Goal: Transaction & Acquisition: Book appointment/travel/reservation

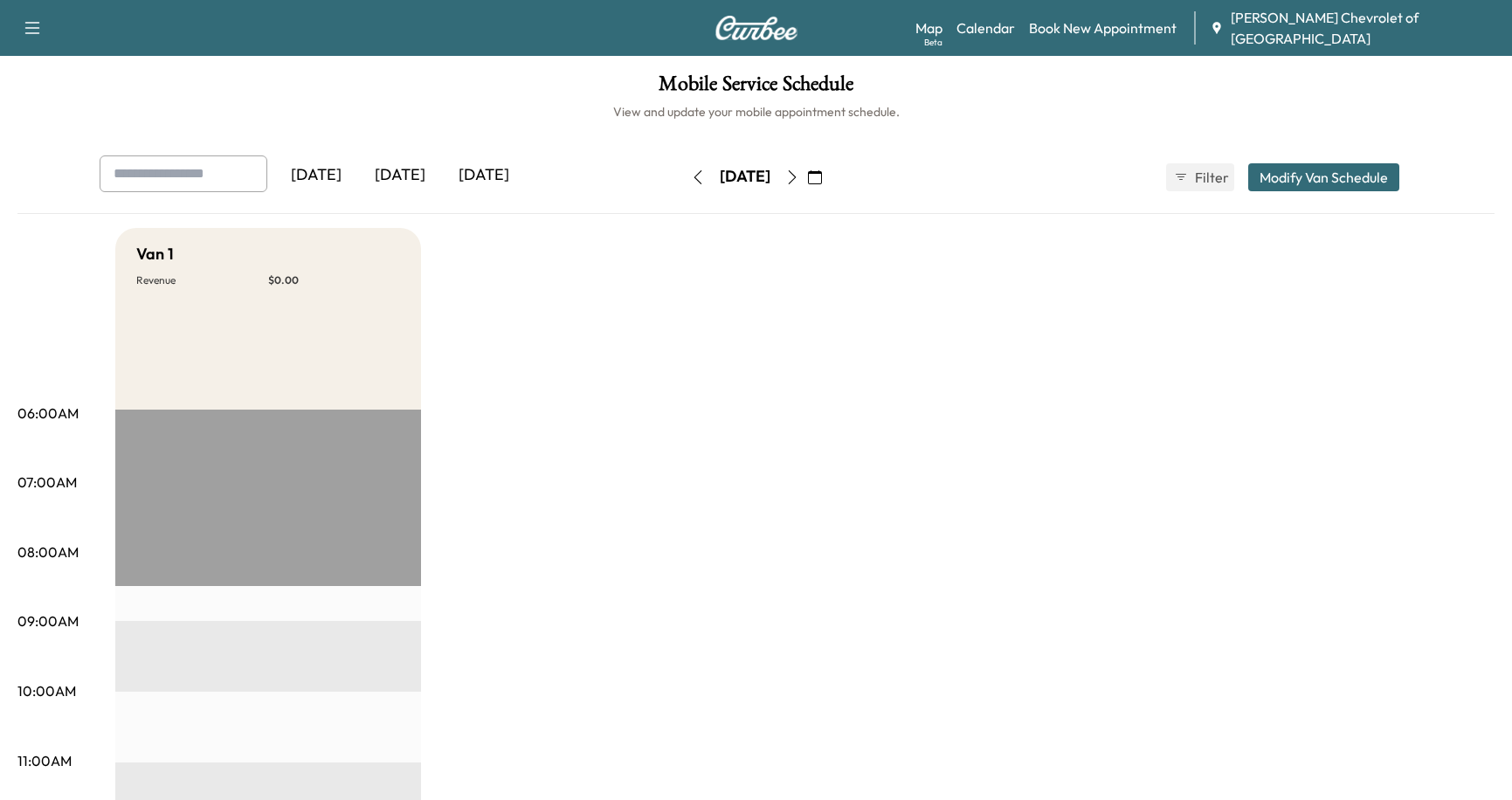
click at [800, 178] on icon "button" at bounding box center [792, 178] width 14 height 14
click at [1161, 27] on link "Book New Appointment" at bounding box center [1102, 28] width 147 height 21
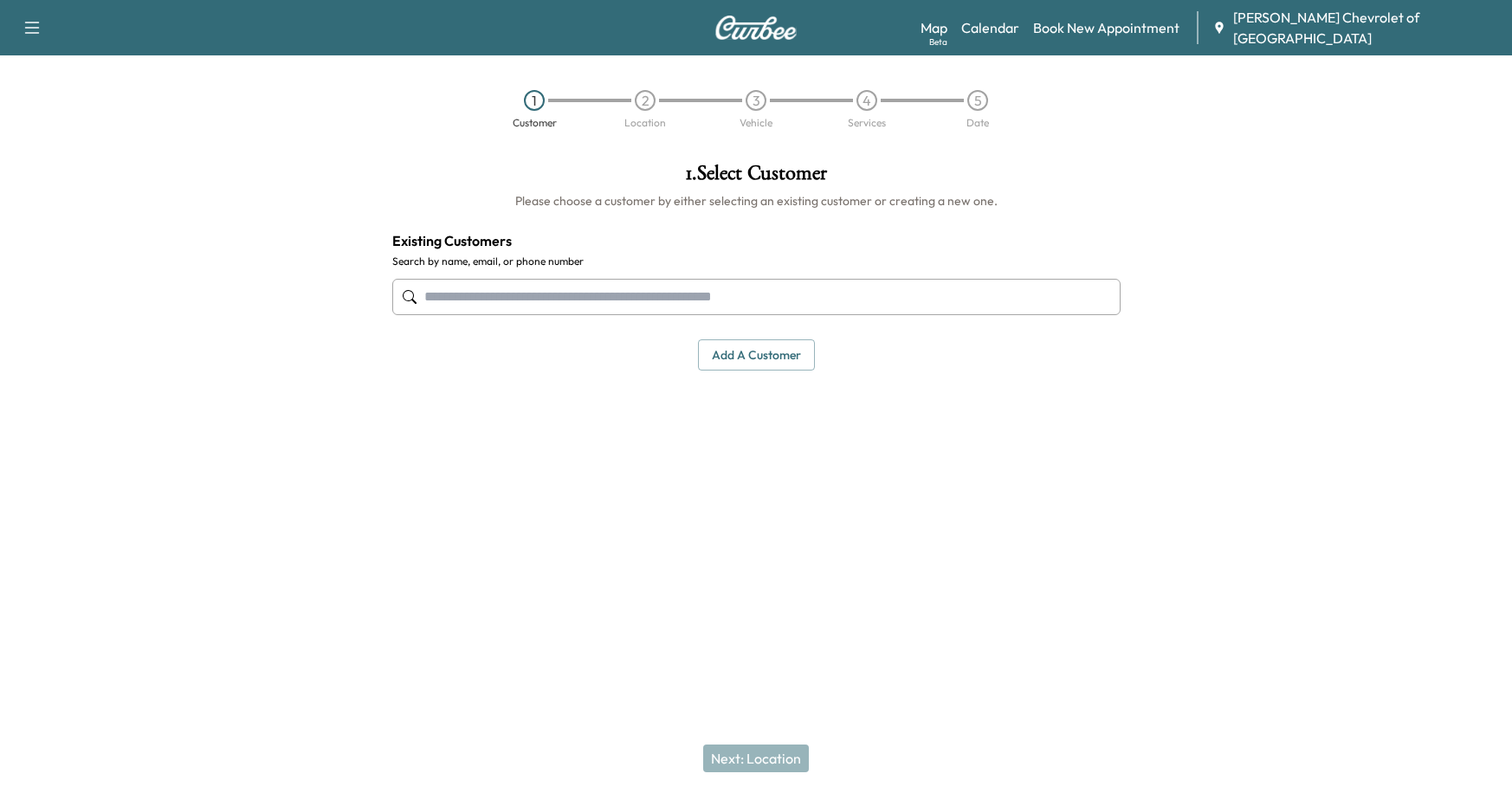
click at [791, 283] on input "text" at bounding box center [756, 297] width 728 height 36
click at [589, 307] on input "text" at bounding box center [756, 297] width 728 height 36
click at [623, 301] on input "text" at bounding box center [756, 297] width 728 height 36
click at [623, 288] on input "text" at bounding box center [756, 297] width 728 height 36
click at [592, 290] on input "text" at bounding box center [756, 297] width 728 height 36
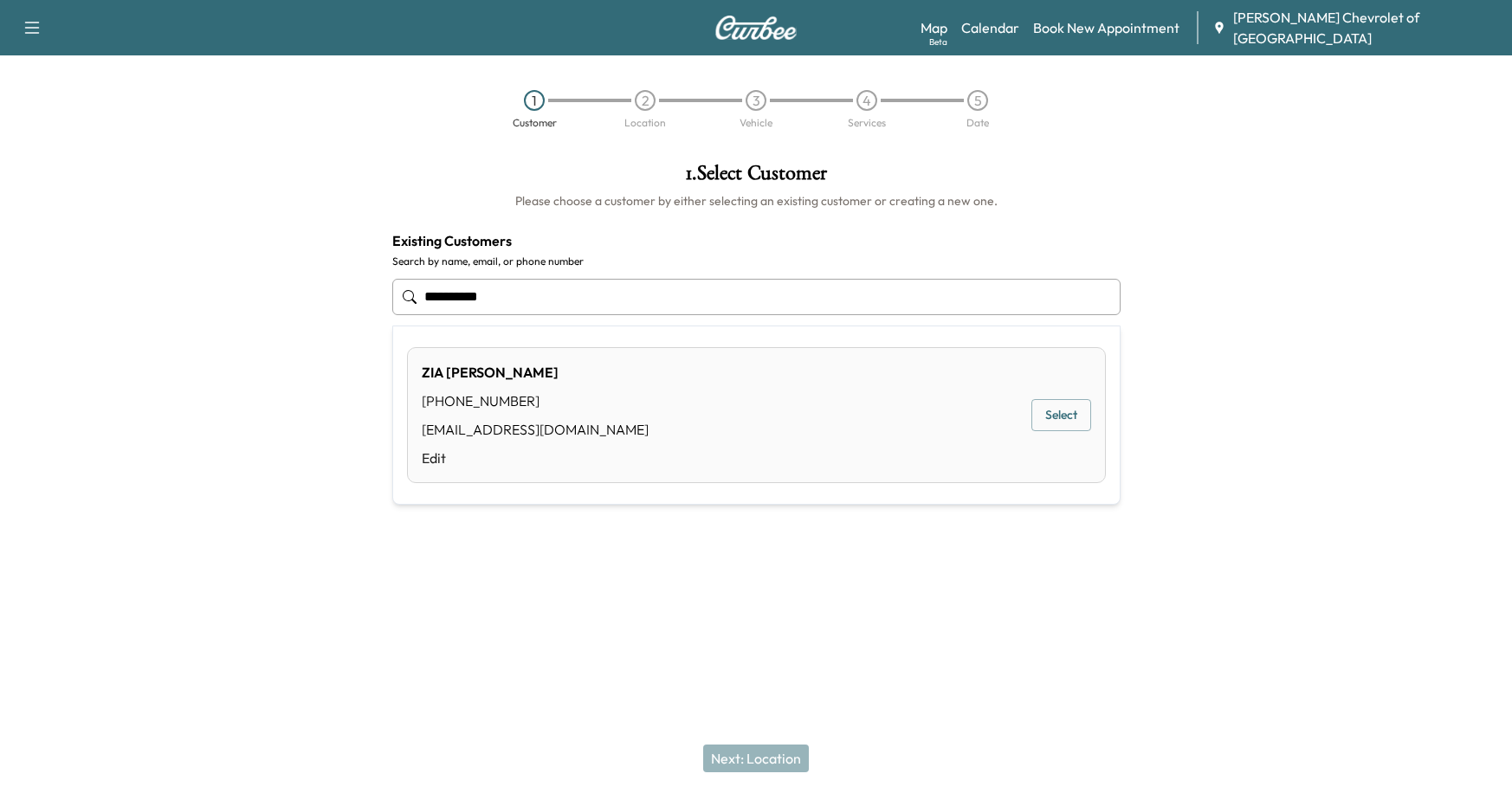
click at [523, 410] on div "[PHONE_NUMBER]" at bounding box center [535, 400] width 227 height 21
type input "*********"
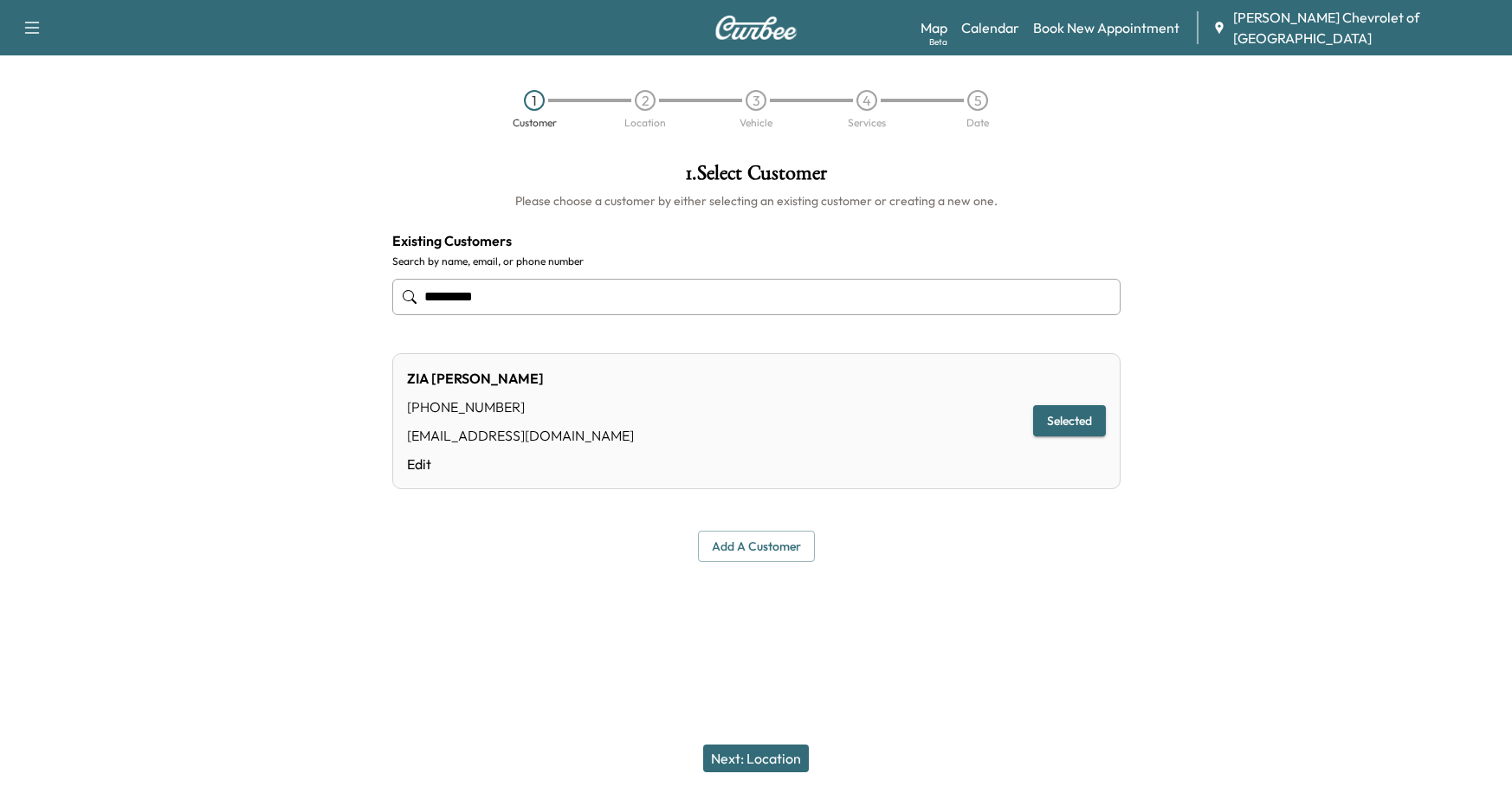
click at [734, 766] on button "Next: Location" at bounding box center [756, 758] width 106 height 27
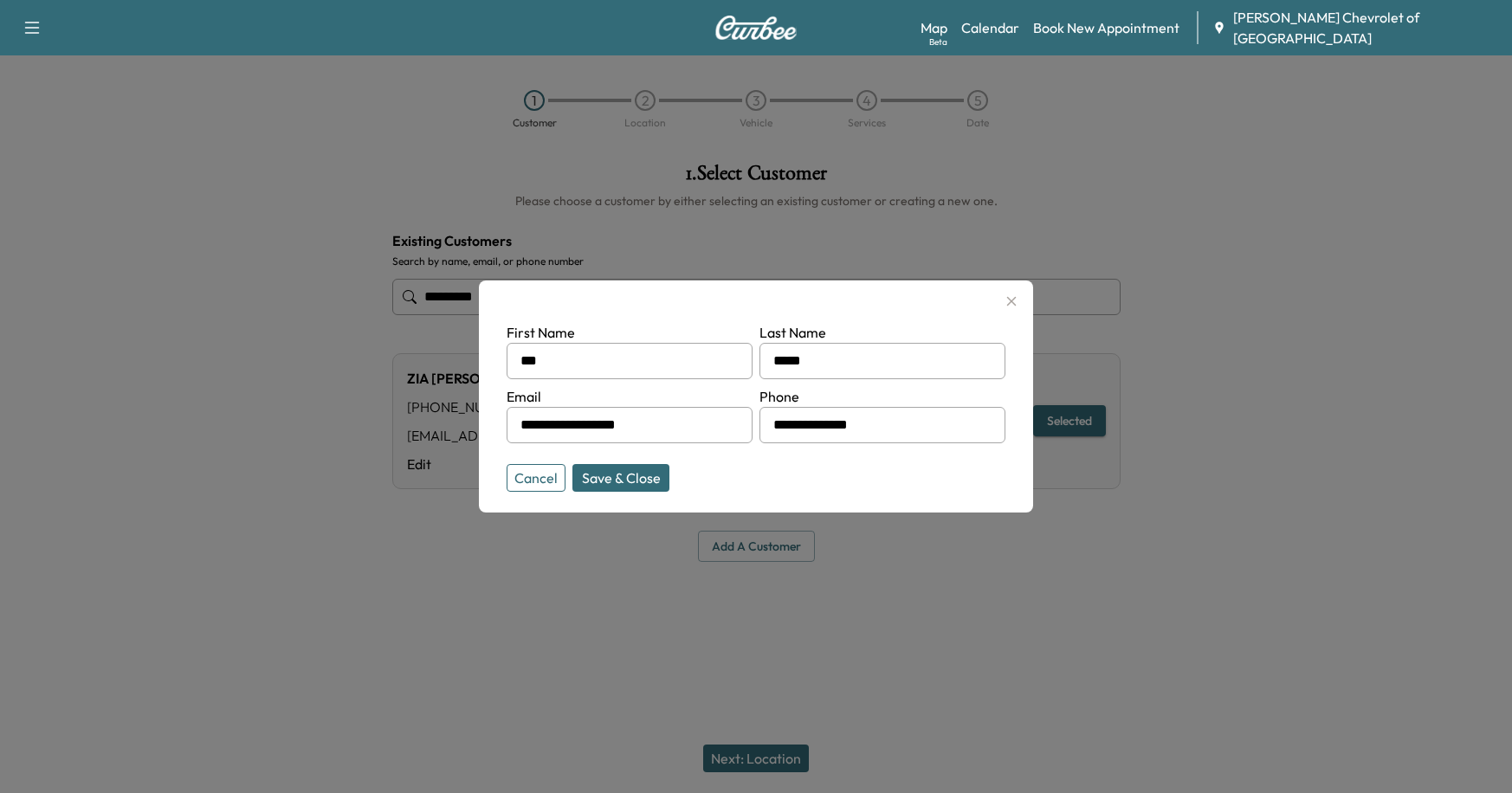
click at [623, 485] on button "Save & Close" at bounding box center [621, 477] width 97 height 27
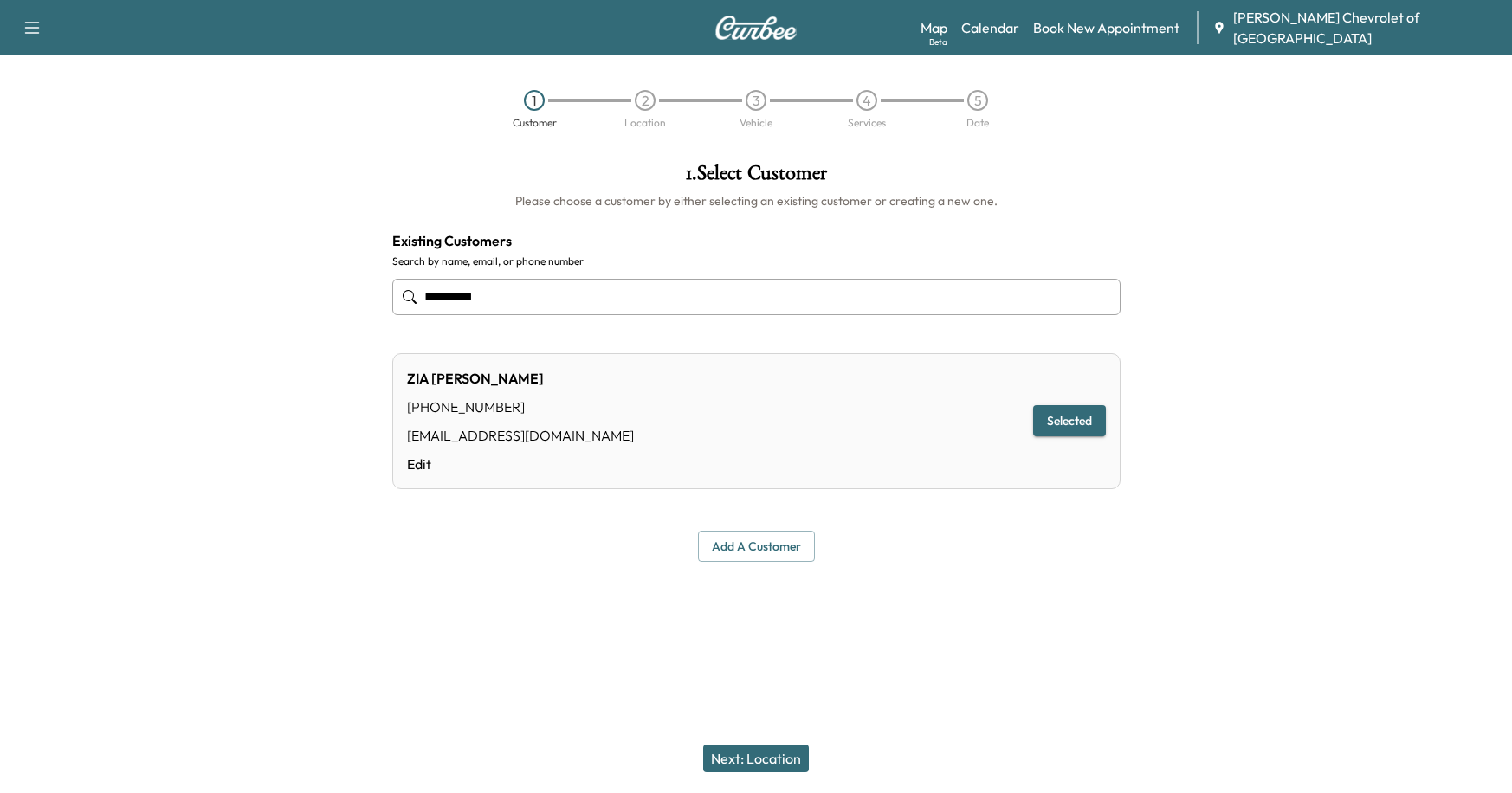
click at [741, 762] on button "Next: Location" at bounding box center [756, 758] width 106 height 27
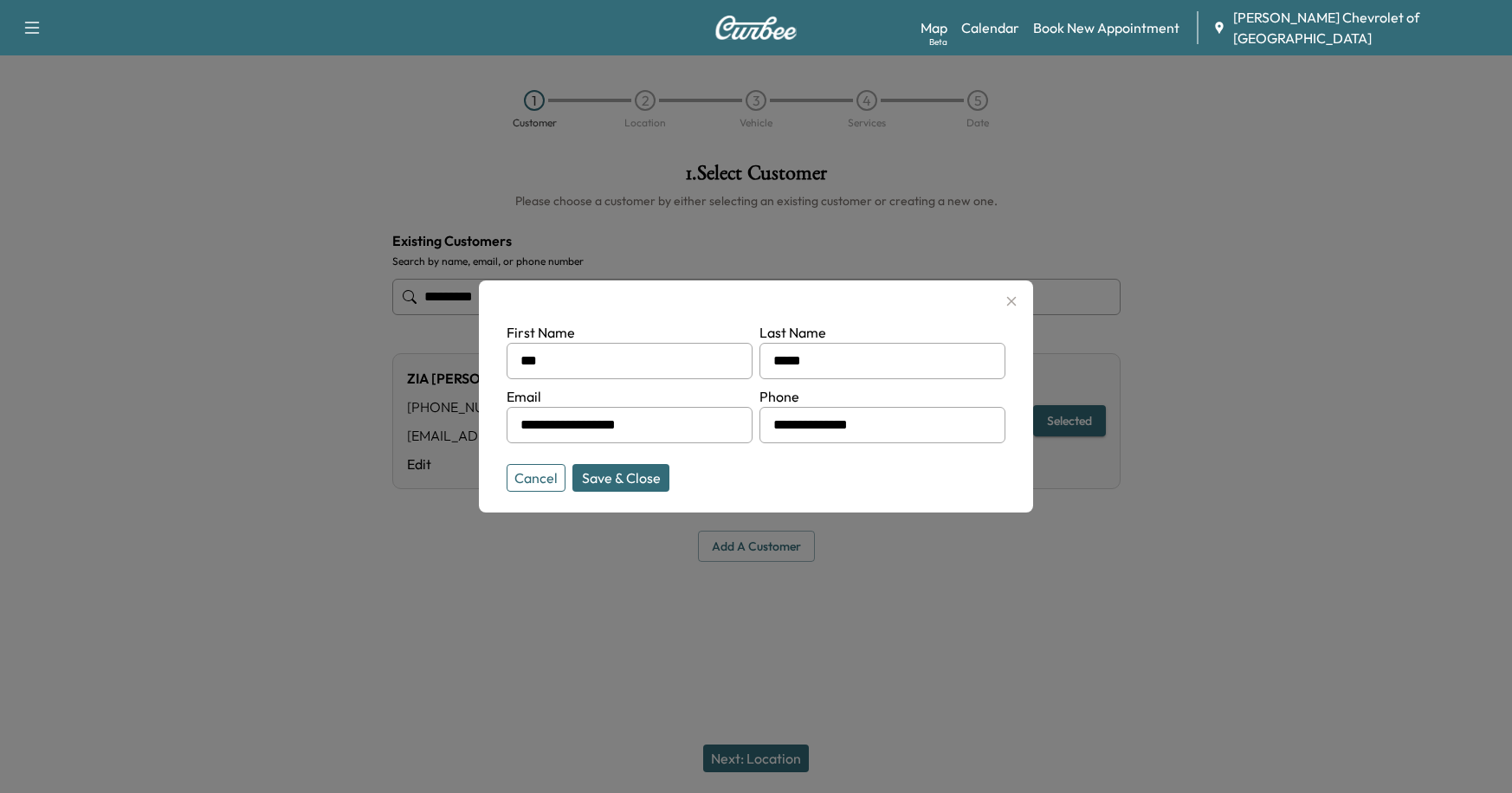
click at [1007, 298] on icon "button" at bounding box center [1012, 301] width 21 height 21
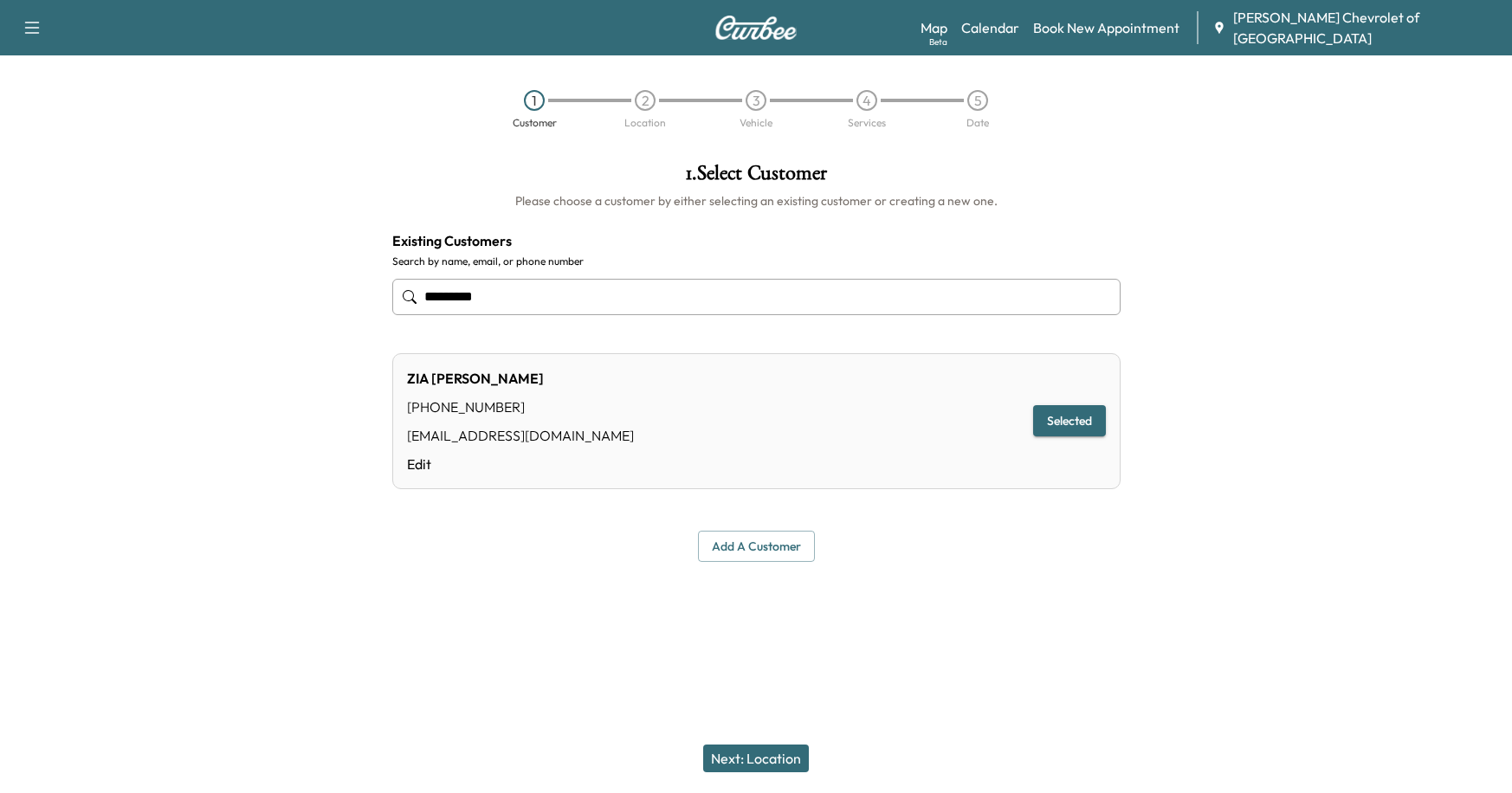
click at [738, 754] on button "Next: Location" at bounding box center [756, 758] width 106 height 27
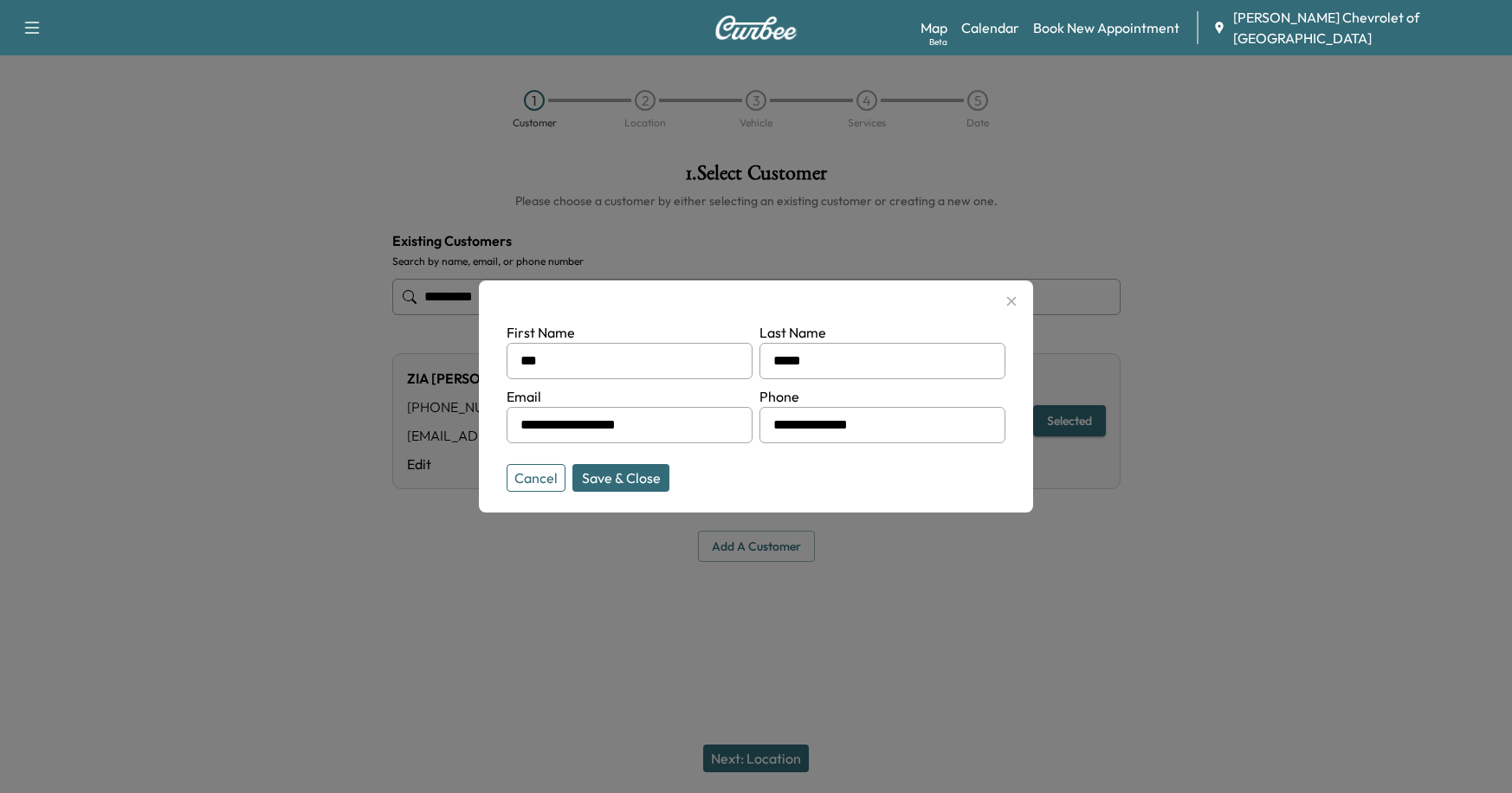
click at [621, 481] on button "Save & Close" at bounding box center [621, 477] width 97 height 27
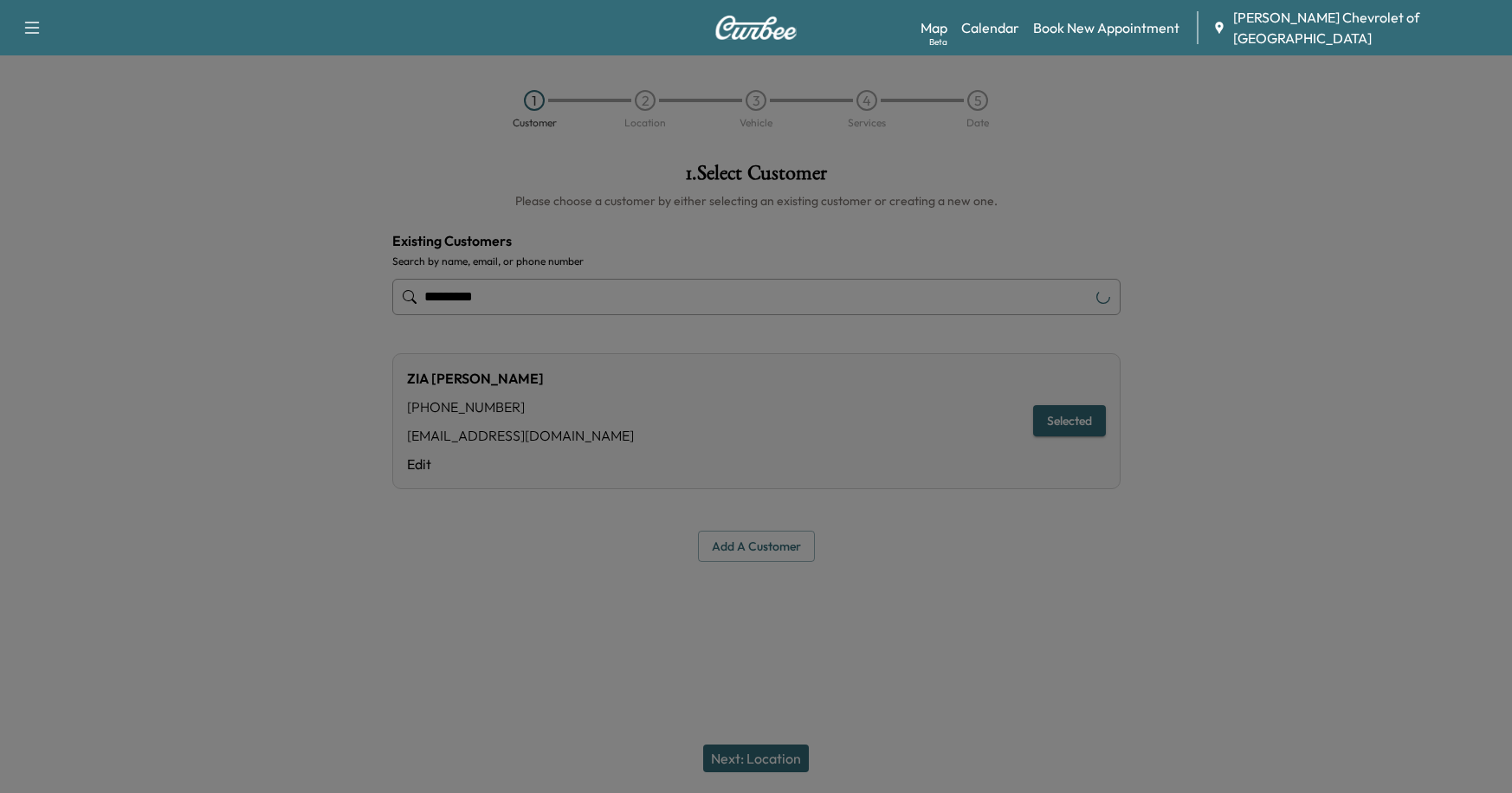
click at [621, 481] on div "[PERSON_NAME] [PHONE_NUMBER] [EMAIL_ADDRESS][DOMAIN_NAME] Edit Selected" at bounding box center [756, 421] width 728 height 136
